Goal: Transaction & Acquisition: Download file/media

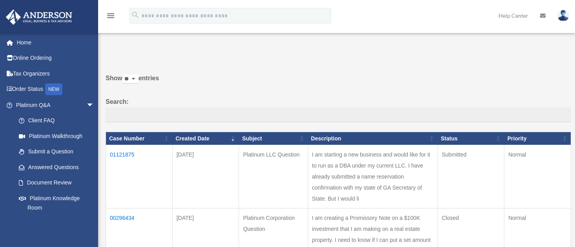
scroll to position [104, 0]
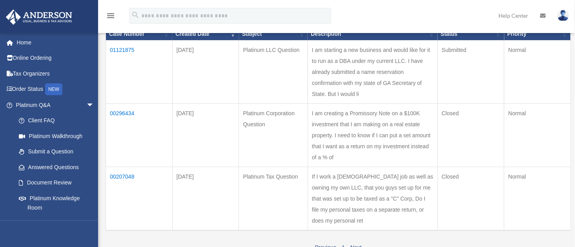
click at [121, 48] on td "01121875" at bounding box center [139, 71] width 67 height 63
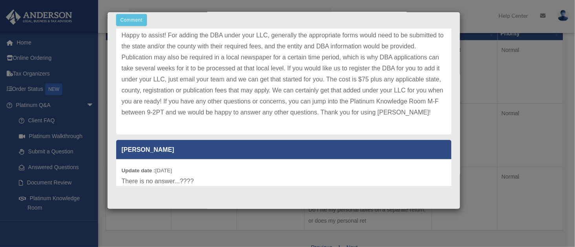
scroll to position [0, 0]
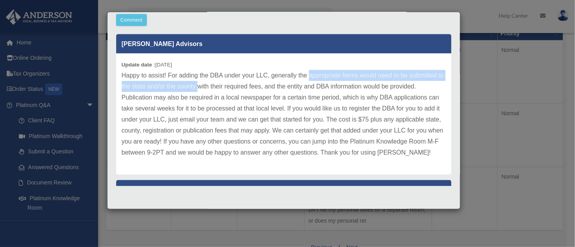
drag, startPoint x: 309, startPoint y: 75, endPoint x: 235, endPoint y: 86, distance: 75.0
click at [235, 86] on p "Happy to assist! For adding the DBA under your LLC, generally the appropriate f…" at bounding box center [284, 114] width 324 height 88
copy p "appropriate forms would need to be submitted to the state and/or the county"
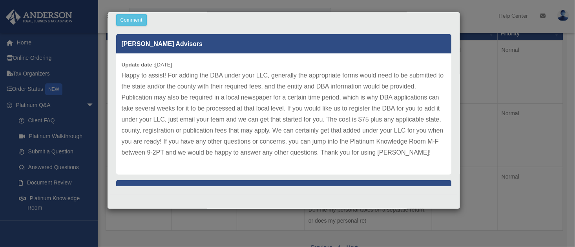
click at [493, 20] on div "Case Detail × Platinum LLC Question Case Number 01121875 Created Date September…" at bounding box center [287, 123] width 575 height 247
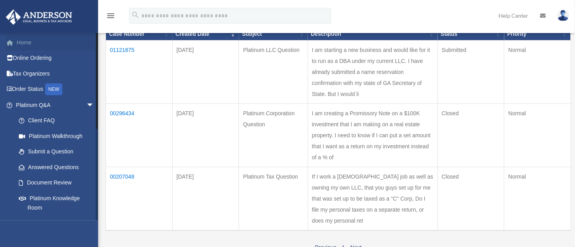
click at [25, 41] on link "Home" at bounding box center [55, 43] width 101 height 16
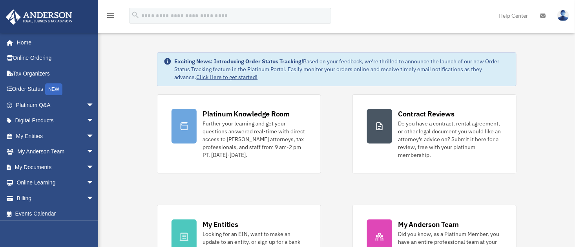
scroll to position [52, 0]
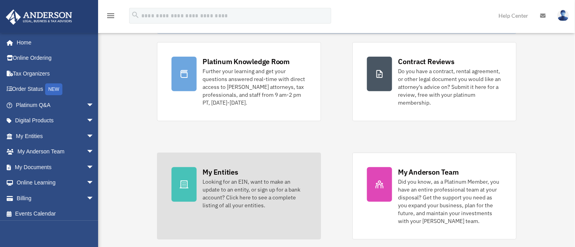
click at [227, 198] on div "Looking for an EIN, want to make an update to an entity, or sign up for a bank …" at bounding box center [255, 193] width 104 height 31
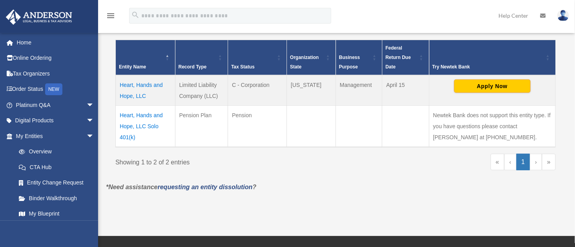
scroll to position [157, 0]
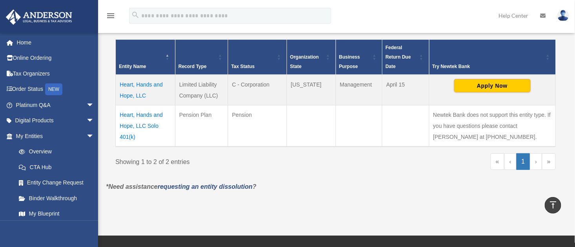
click at [152, 83] on td "Heart, Hands and Hope, LLC" at bounding box center [146, 90] width 60 height 31
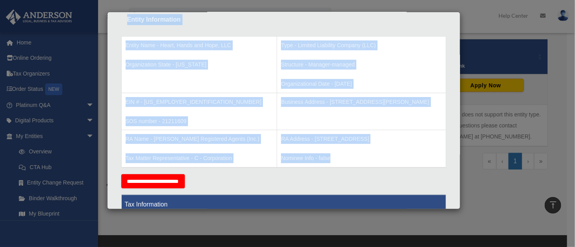
drag, startPoint x: 127, startPoint y: 17, endPoint x: 394, endPoint y: 186, distance: 316.6
copy div "Entity Information Entity Name - Heart, Hands and Hope, LLC Organization State …"
click at [493, 22] on div "Details × Articles Sent Organizational Date" at bounding box center [287, 123] width 575 height 247
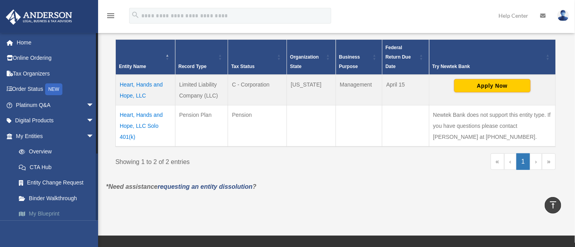
click at [50, 209] on link "My Blueprint" at bounding box center [58, 214] width 95 height 16
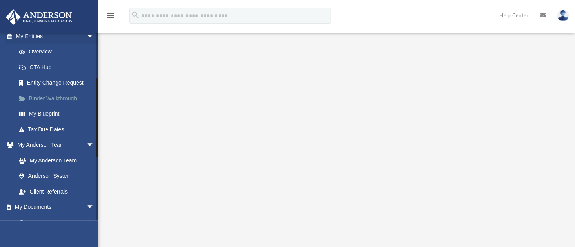
scroll to position [104, 0]
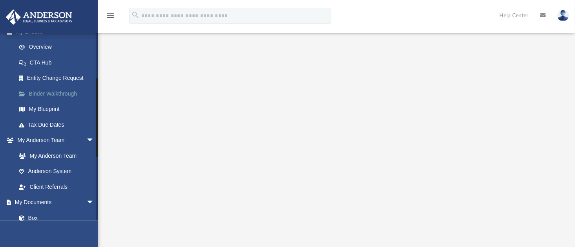
click at [34, 90] on link "Binder Walkthrough" at bounding box center [58, 94] width 95 height 16
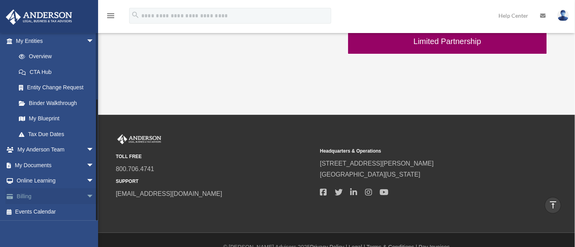
scroll to position [355, 0]
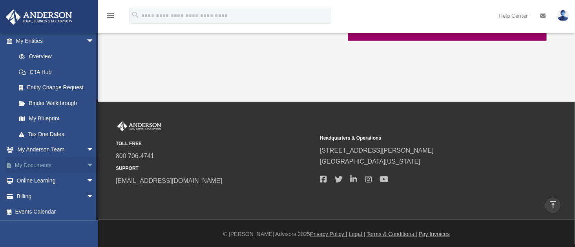
click at [29, 163] on link "My Documents arrow_drop_down" at bounding box center [55, 165] width 101 height 16
click at [86, 163] on span "arrow_drop_down" at bounding box center [94, 165] width 16 height 16
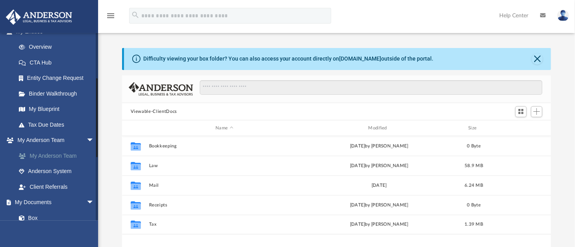
scroll to position [170, 422]
click at [28, 216] on link "Box" at bounding box center [58, 218] width 95 height 16
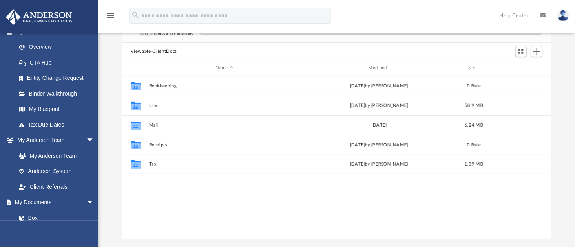
scroll to position [104, 0]
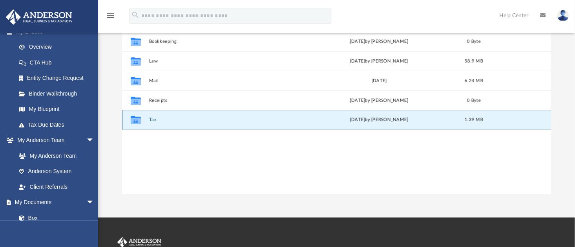
click at [155, 119] on button "Tax" at bounding box center [224, 119] width 151 height 5
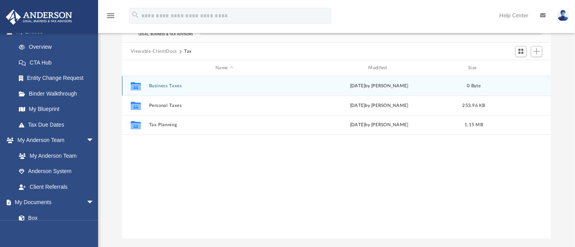
scroll to position [52, 0]
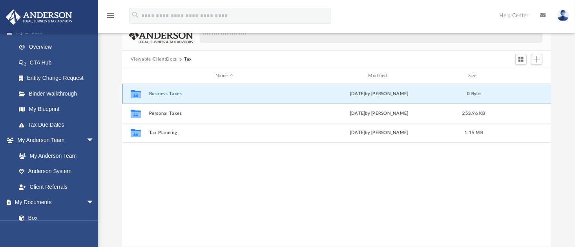
click at [160, 93] on button "Business Taxes" at bounding box center [224, 93] width 151 height 5
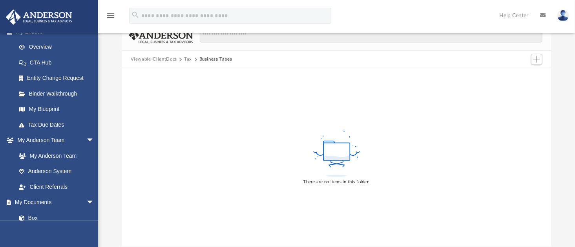
click at [153, 58] on button "Viewable-ClientDocs" at bounding box center [154, 59] width 46 height 7
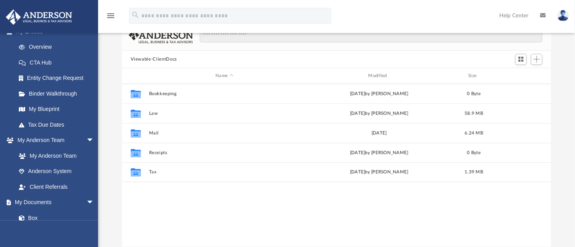
scroll to position [170, 422]
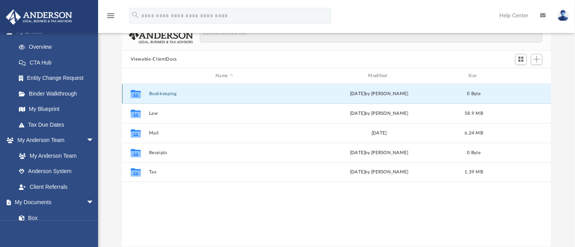
click at [169, 92] on button "Bookkeeping" at bounding box center [224, 93] width 151 height 5
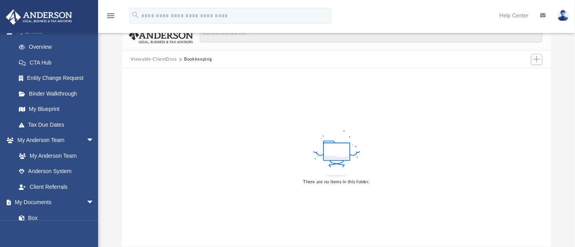
click at [152, 58] on button "Viewable-ClientDocs" at bounding box center [154, 59] width 46 height 7
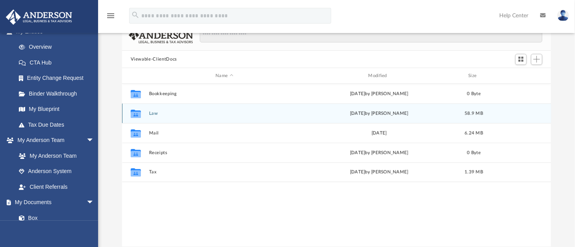
click at [152, 112] on button "Law" at bounding box center [224, 113] width 151 height 5
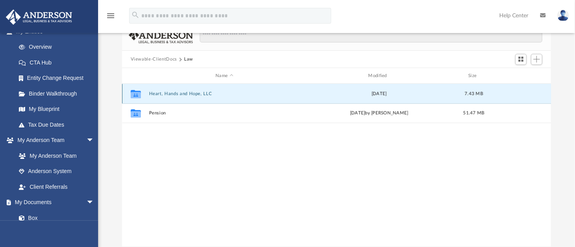
click at [172, 92] on button "Heart, Hands and Hope, LLC" at bounding box center [224, 93] width 151 height 5
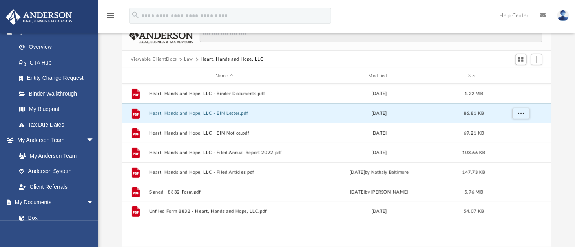
click at [163, 112] on button "Heart, Hands and Hope, LLC - EIN Letter.pdf" at bounding box center [224, 113] width 151 height 5
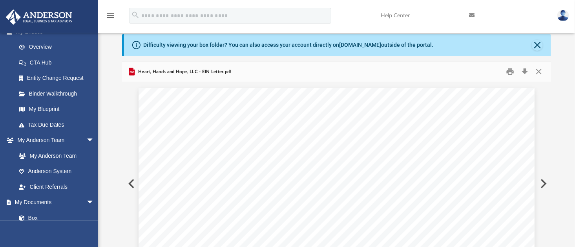
scroll to position [0, 0]
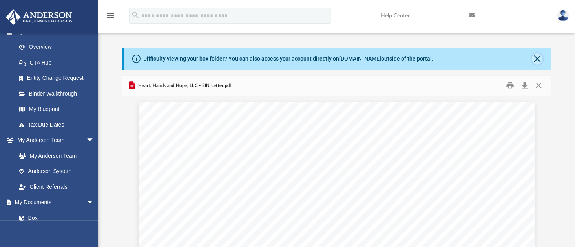
click at [542, 59] on button "Close" at bounding box center [537, 58] width 11 height 11
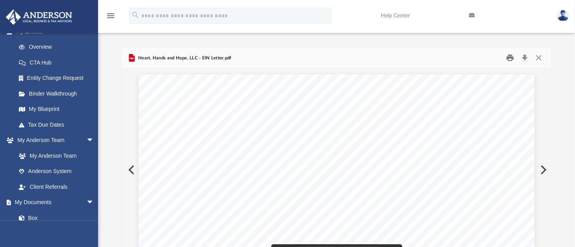
click at [512, 58] on button "Print" at bounding box center [511, 58] width 16 height 12
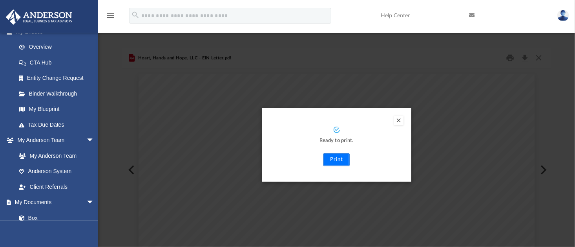
click at [337, 161] on button "Print" at bounding box center [337, 159] width 26 height 13
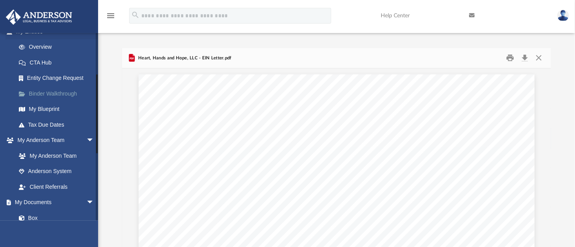
scroll to position [52, 0]
